Goal: Task Accomplishment & Management: Manage account settings

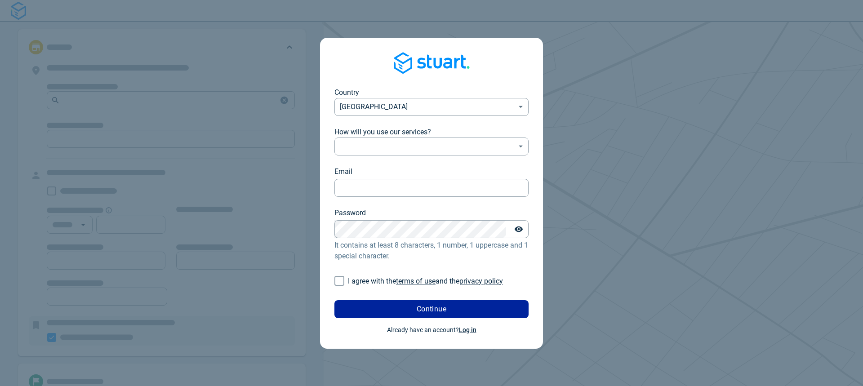
click at [470, 333] on link "Log in" at bounding box center [468, 330] width 18 height 7
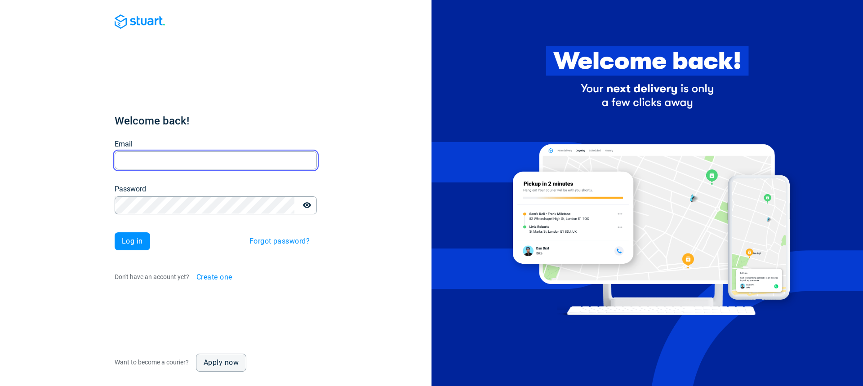
click at [219, 154] on input "Email" at bounding box center [216, 161] width 202 height 18
type input "O"
type input "olu.dev.adesina@outlook.com"
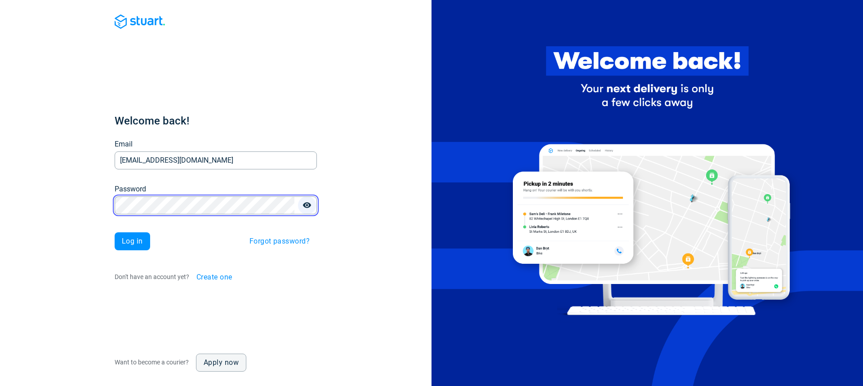
click at [309, 209] on icon "button" at bounding box center [307, 205] width 9 height 9
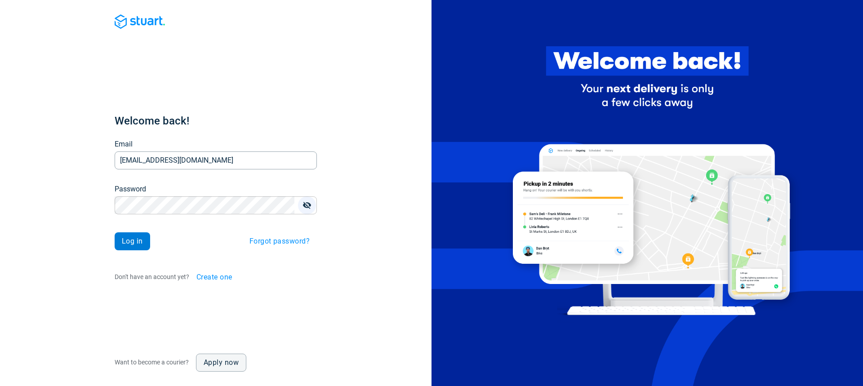
click at [134, 242] on span "Log in" at bounding box center [132, 241] width 21 height 7
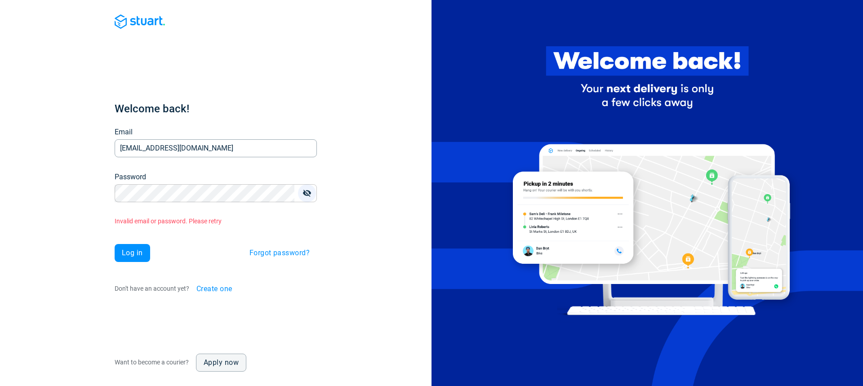
click at [273, 255] on span "Forgot password?" at bounding box center [280, 253] width 60 height 7
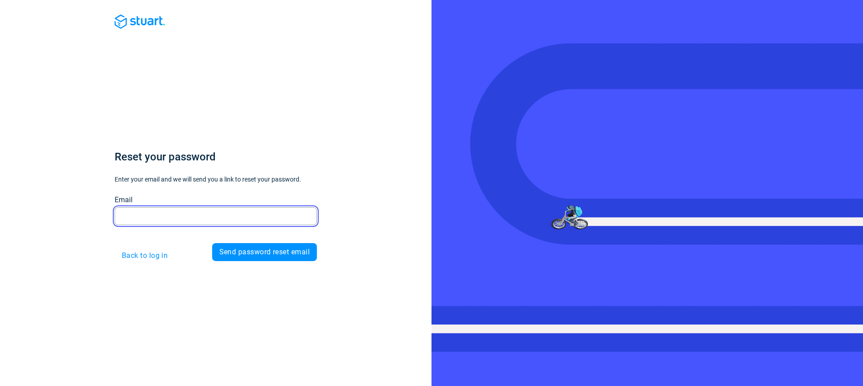
click at [157, 220] on input "Email" at bounding box center [216, 216] width 202 height 18
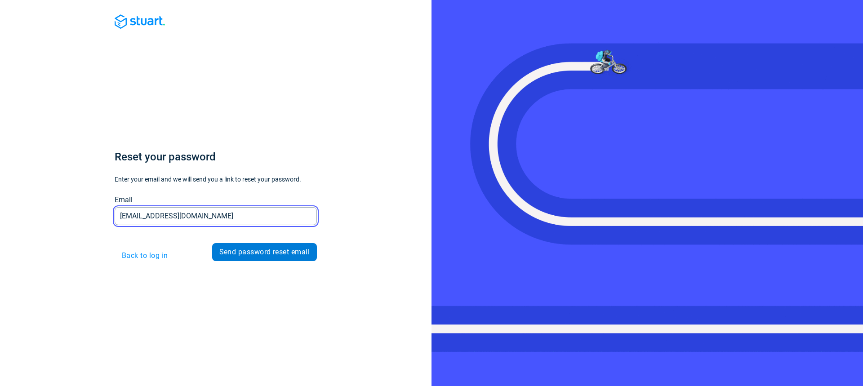
type input "olu.dev.adesina@outlook.com"
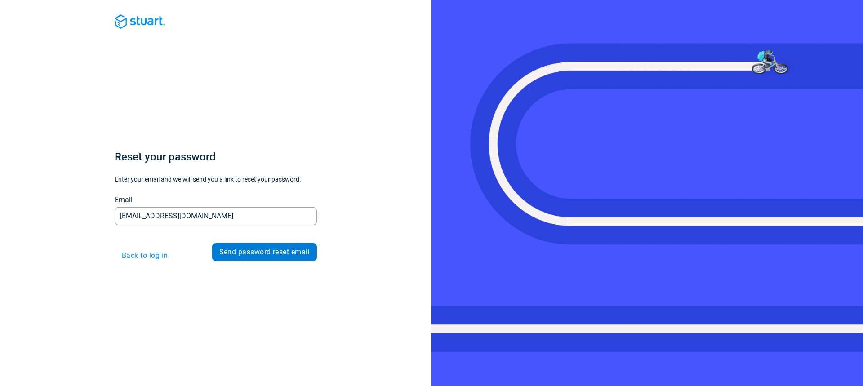
click at [284, 257] on button "Send password reset email" at bounding box center [264, 252] width 105 height 18
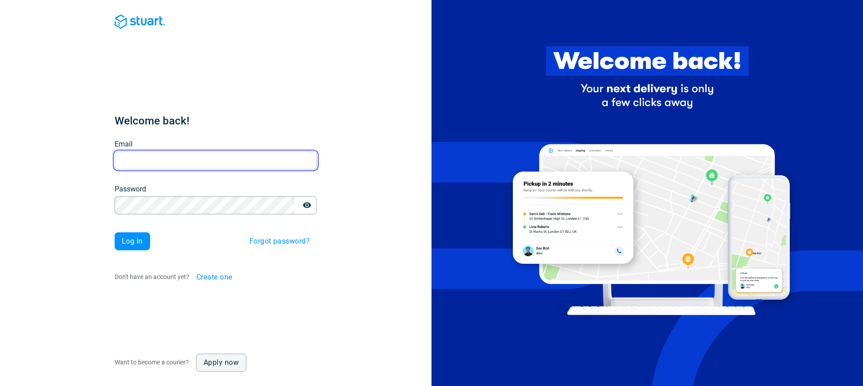
click at [173, 159] on input "Email" at bounding box center [216, 161] width 202 height 18
type input "[DOMAIN_NAME][EMAIL_ADDRESS][DOMAIN_NAME]"
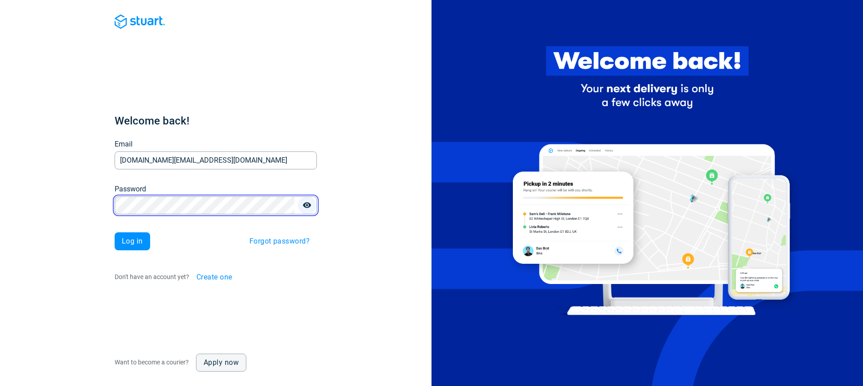
click at [307, 206] on icon "button" at bounding box center [307, 205] width 8 height 6
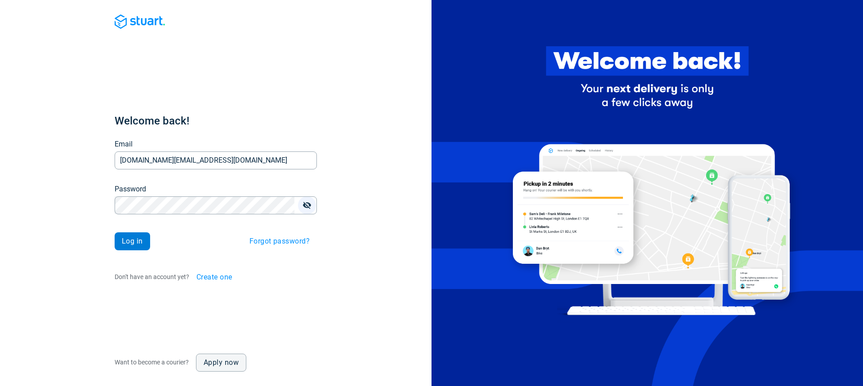
click at [122, 242] on span "Log in" at bounding box center [132, 241] width 21 height 7
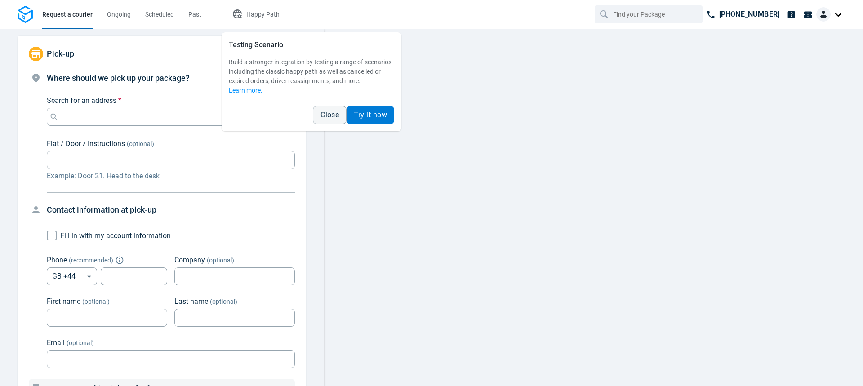
scroll to position [370, 0]
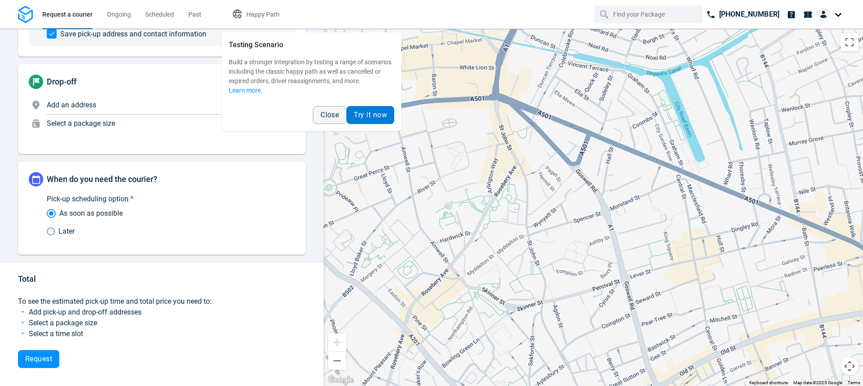
click at [365, 113] on span "Try it now" at bounding box center [370, 115] width 33 height 7
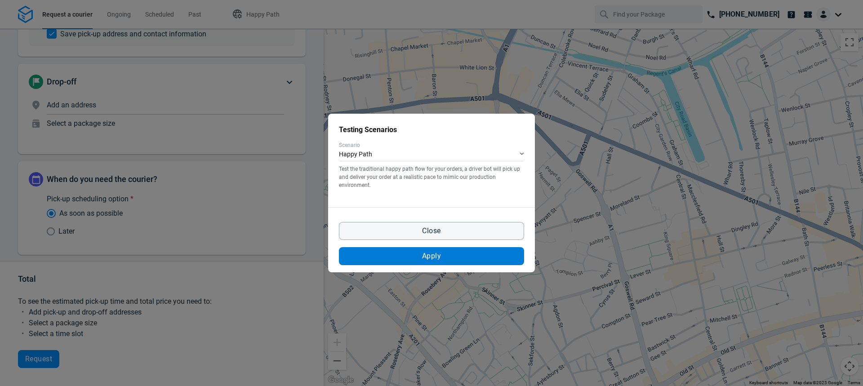
click at [444, 254] on button "Apply" at bounding box center [431, 256] width 185 height 18
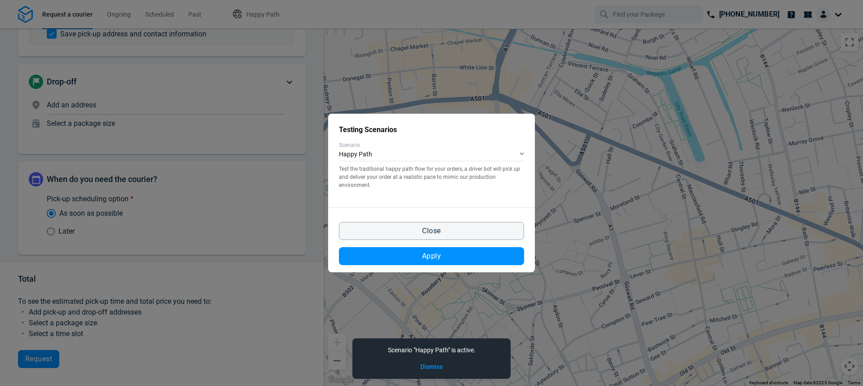
click at [435, 253] on span "Apply" at bounding box center [431, 256] width 19 height 7
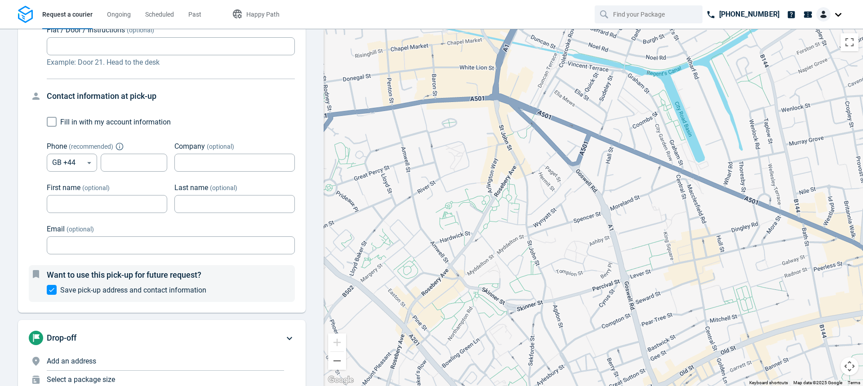
scroll to position [100, 0]
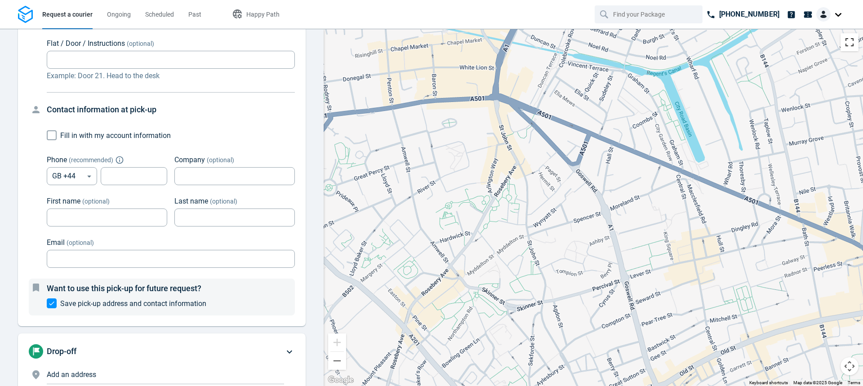
click at [848, 38] on button "Toggle fullscreen view" at bounding box center [850, 42] width 18 height 18
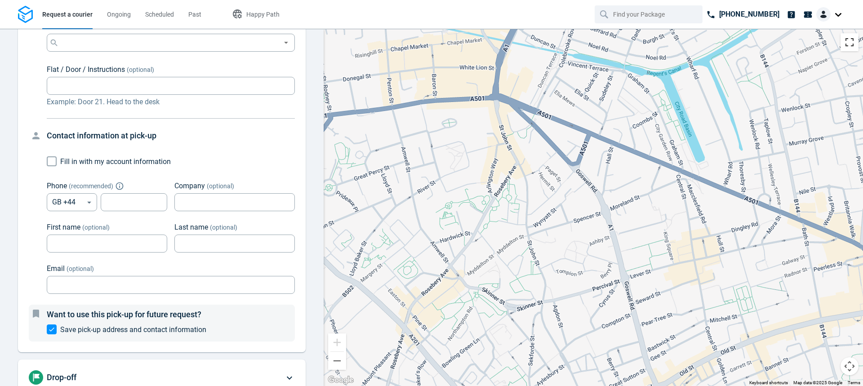
scroll to position [0, 0]
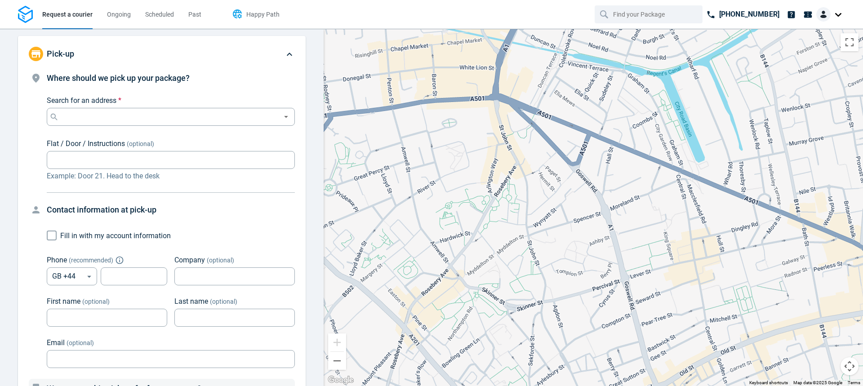
click at [269, 12] on span "Happy Path" at bounding box center [262, 14] width 33 height 7
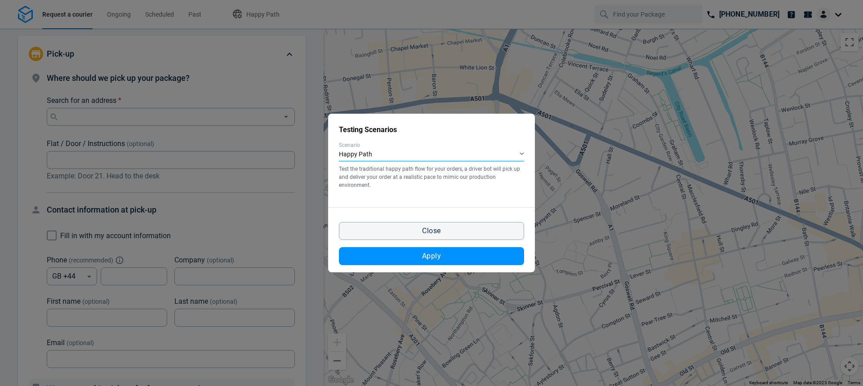
click at [522, 152] on div "Happy Path" at bounding box center [431, 154] width 185 height 13
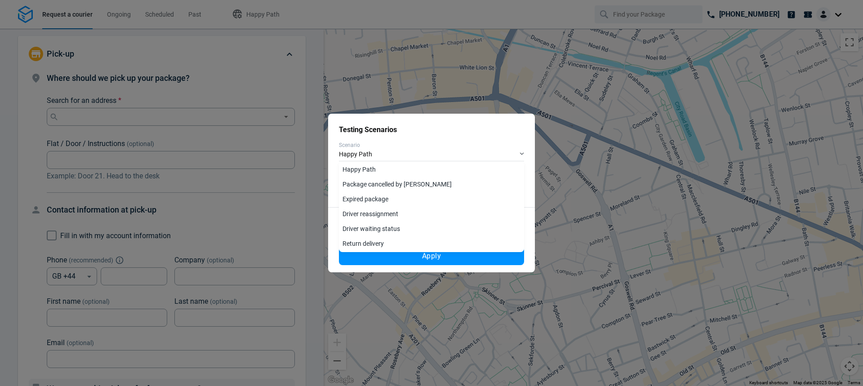
click at [528, 70] on div "Testing Scenarios Scenario Happy Path Test the traditional happy path flow for …" at bounding box center [431, 193] width 863 height 386
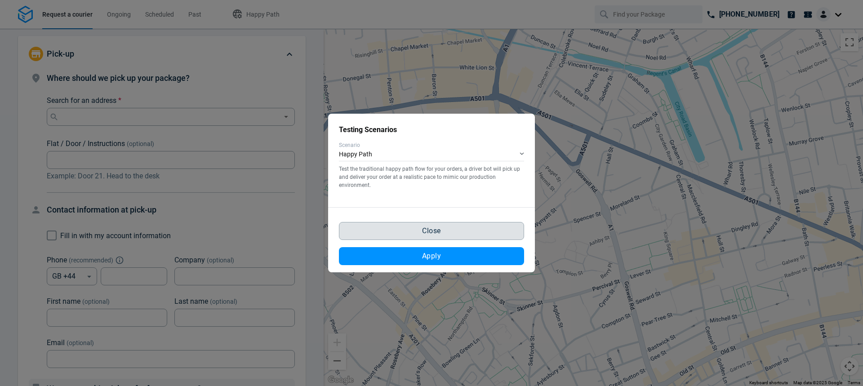
click at [463, 234] on button "Close" at bounding box center [431, 231] width 185 height 18
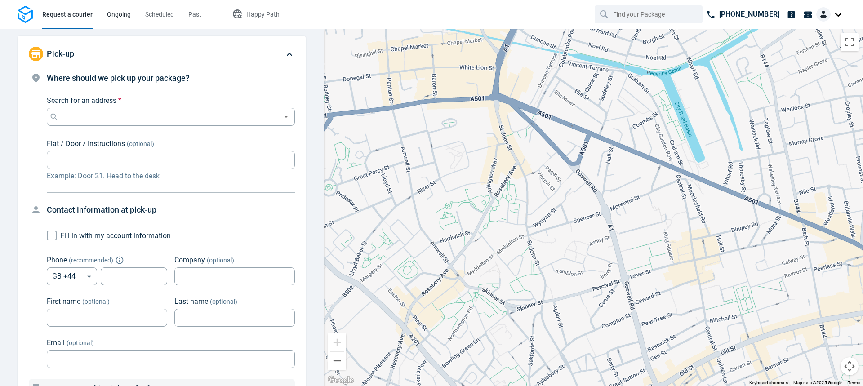
click at [116, 17] on span "Ongoing" at bounding box center [119, 14] width 24 height 7
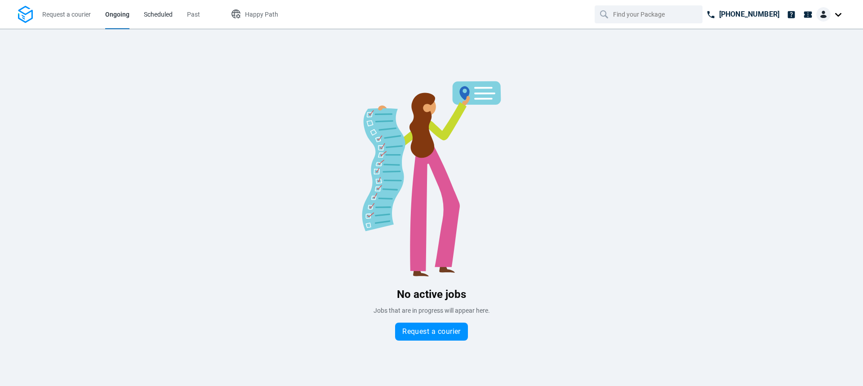
click at [151, 12] on span "Scheduled" at bounding box center [158, 14] width 29 height 7
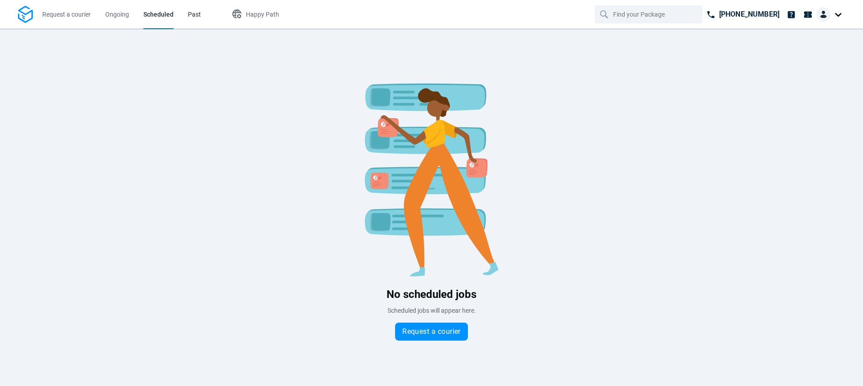
click at [195, 13] on span "Past" at bounding box center [194, 14] width 13 height 7
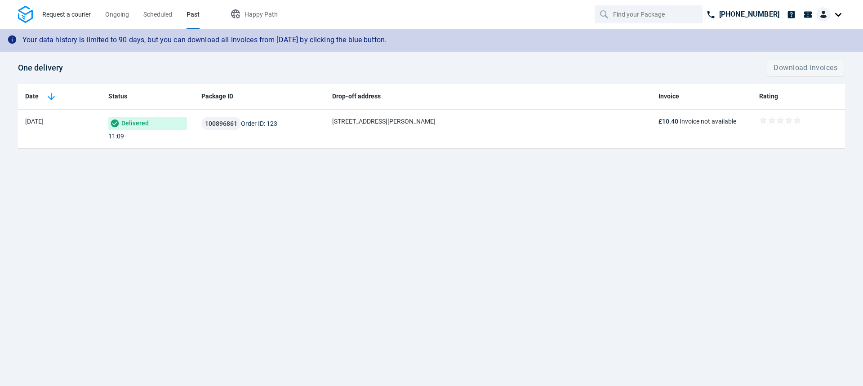
click at [56, 15] on span "Request a courier" at bounding box center [66, 14] width 49 height 7
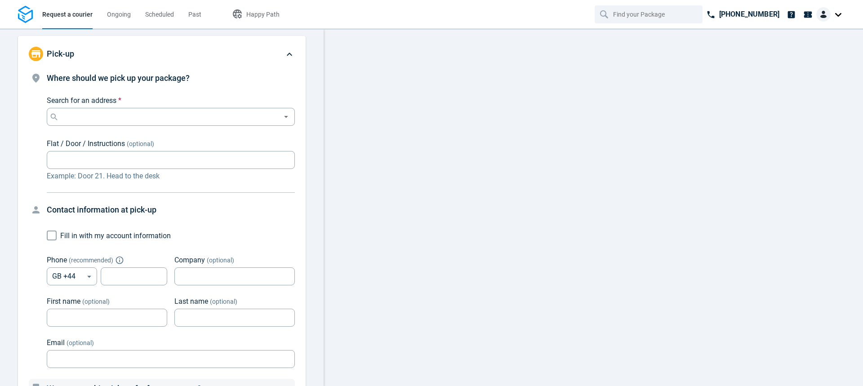
click at [344, 330] on div at bounding box center [594, 208] width 540 height 358
click at [502, 134] on div at bounding box center [594, 208] width 540 height 358
click at [435, 85] on div at bounding box center [594, 208] width 540 height 358
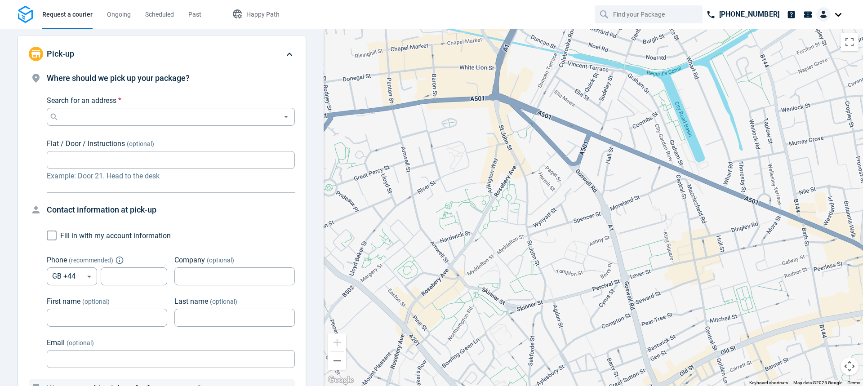
click at [23, 14] on img at bounding box center [25, 15] width 15 height 18
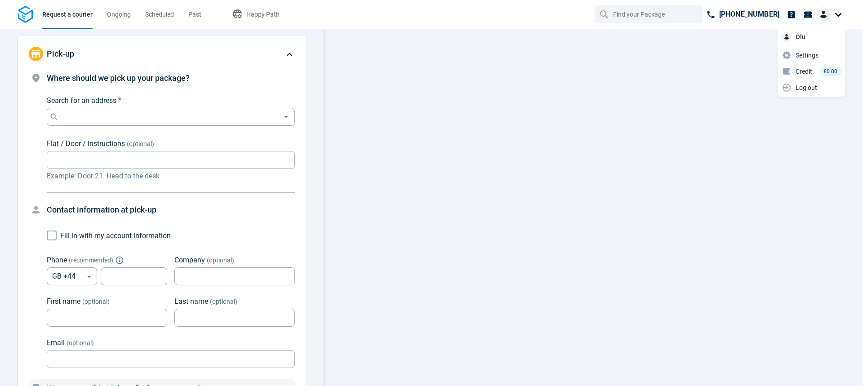
drag, startPoint x: 0, startPoint y: 0, endPoint x: 841, endPoint y: 13, distance: 840.6
click at [841, 13] on div at bounding box center [831, 14] width 29 height 14
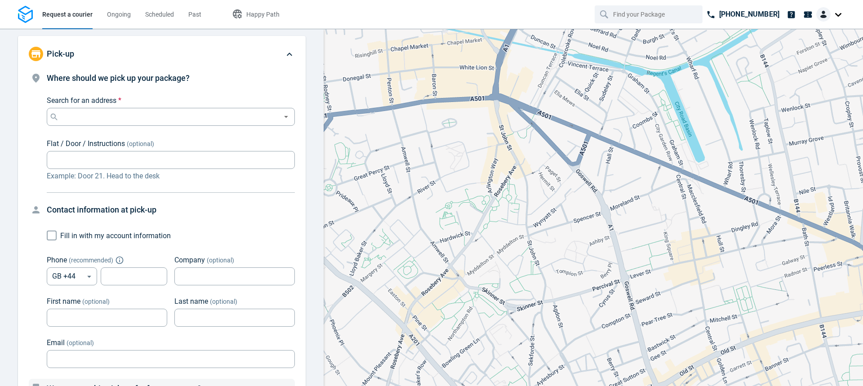
click at [820, 15] on img at bounding box center [824, 14] width 14 height 14
click at [802, 60] on link "Settings" at bounding box center [812, 55] width 64 height 14
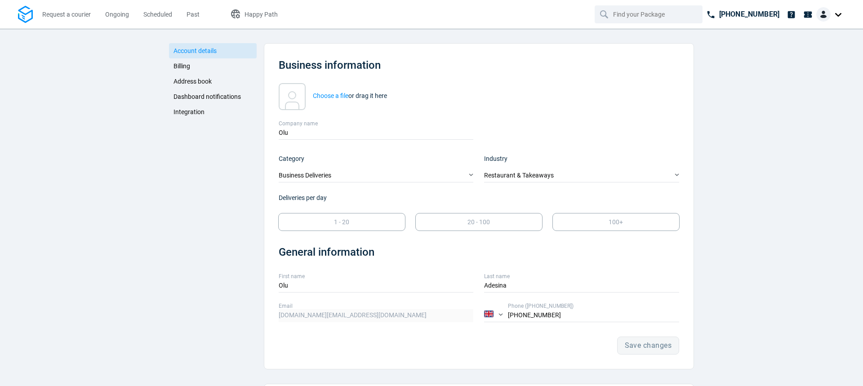
click at [192, 108] on link "Integration" at bounding box center [213, 111] width 88 height 15
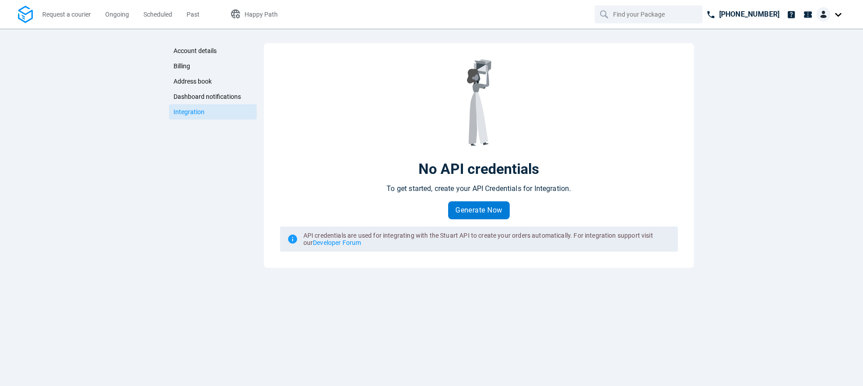
click at [477, 211] on span "Generate Now" at bounding box center [479, 210] width 47 height 7
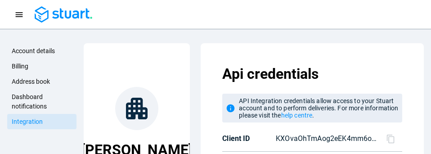
drag, startPoint x: 287, startPoint y: 153, endPoint x: 256, endPoint y: 296, distance: 146.3
click at [256, 154] on html "Request a courier Ongoing Scheduled Past Happy Path [PHONE_NUMBER] Account deta…" at bounding box center [215, 77] width 431 height 154
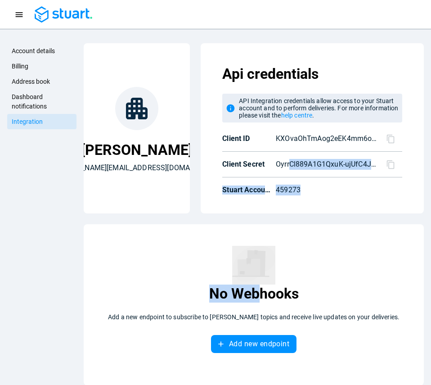
click at [386, 138] on icon at bounding box center [390, 138] width 9 height 9
click at [386, 162] on icon at bounding box center [390, 164] width 9 height 9
